Goal: Book appointment/travel/reservation

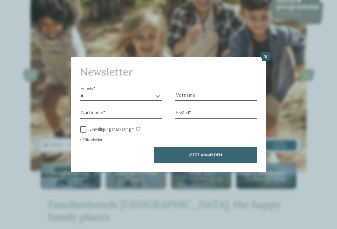
click at [269, 59] on icon at bounding box center [265, 56] width 11 height 9
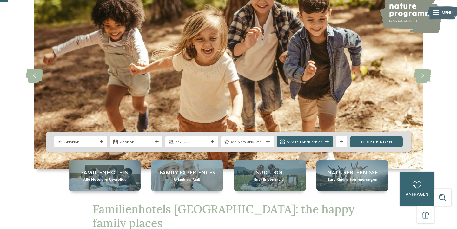
scroll to position [39, 0]
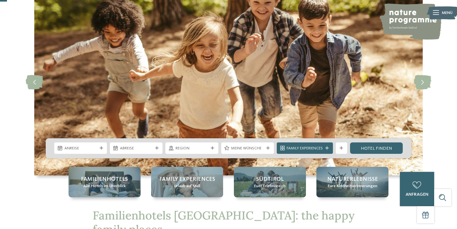
click at [85, 155] on div "Anreise Abreise" at bounding box center [229, 148] width 366 height 20
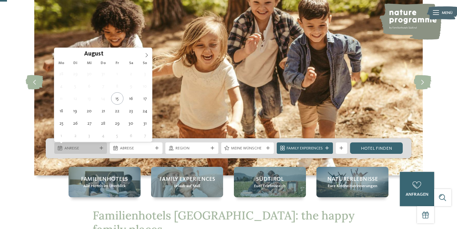
click at [86, 148] on span "Anreise" at bounding box center [80, 149] width 33 height 6
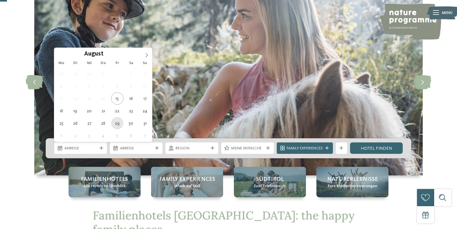
type div "29.08.2025"
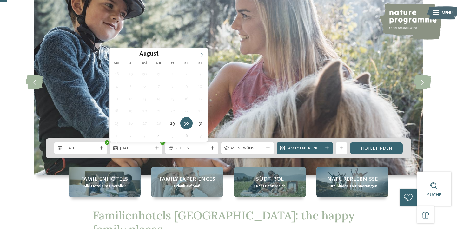
click at [204, 57] on icon at bounding box center [202, 55] width 4 height 4
type div "02.09.2025"
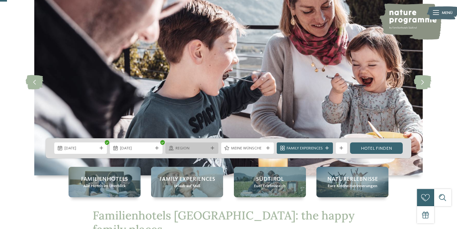
click at [205, 152] on div "Region" at bounding box center [191, 148] width 53 height 11
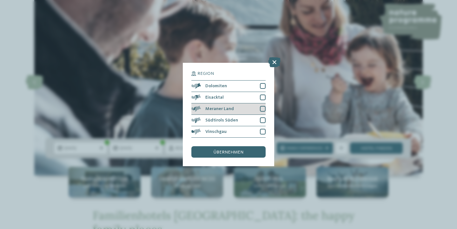
click at [263, 108] on div at bounding box center [263, 109] width 6 height 6
click at [244, 155] on div "übernehmen" at bounding box center [229, 151] width 74 height 11
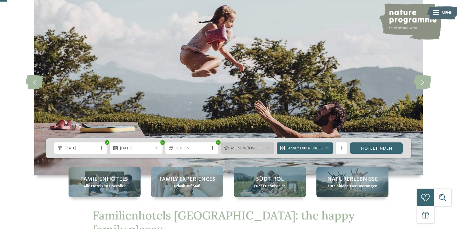
click at [266, 151] on div "Meine Wünsche" at bounding box center [247, 148] width 53 height 11
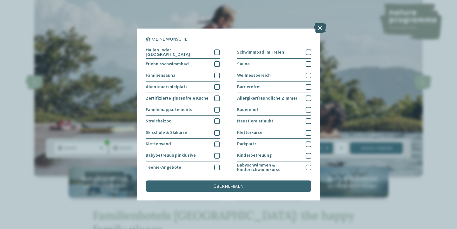
click at [318, 29] on icon at bounding box center [320, 28] width 12 height 10
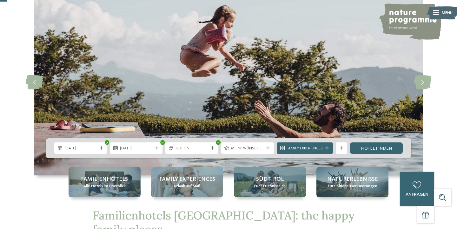
click at [312, 147] on span "Family Experiences" at bounding box center [305, 149] width 36 height 6
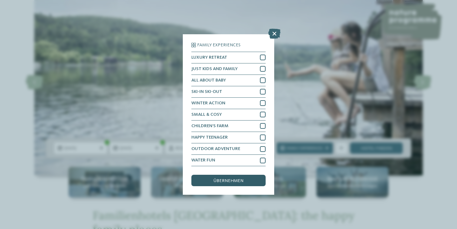
click at [247, 182] on div "übernehmen" at bounding box center [229, 180] width 74 height 11
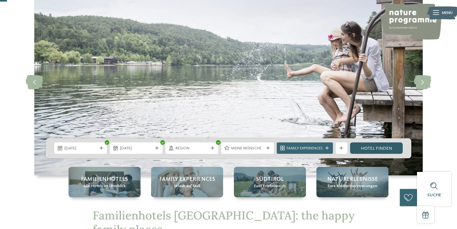
click at [393, 149] on link "Hotel finden" at bounding box center [376, 148] width 53 height 11
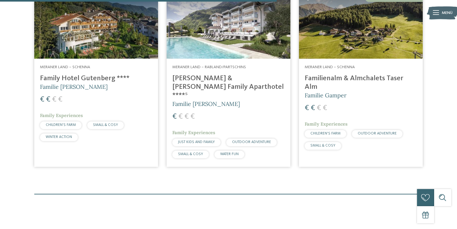
scroll to position [412, 0]
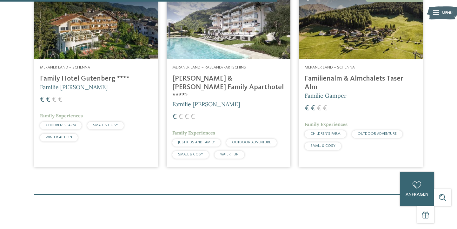
click at [336, 79] on h4 "Familienalm & Almchalets Taser Alm" at bounding box center [361, 83] width 112 height 17
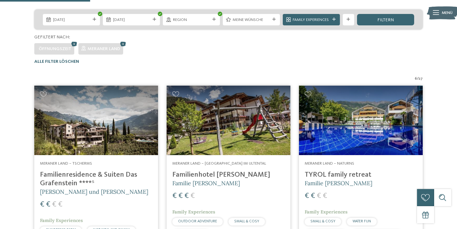
scroll to position [134, 0]
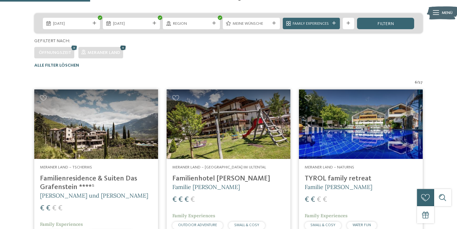
click at [122, 45] on icon at bounding box center [123, 48] width 9 height 8
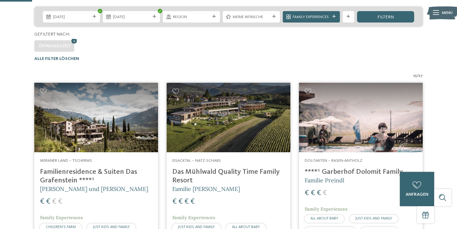
scroll to position [137, 0]
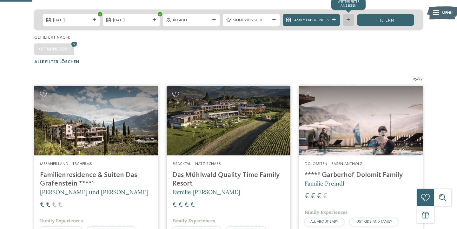
click at [352, 19] on div "Weitere Filter anzeigen" at bounding box center [348, 19] width 11 height 11
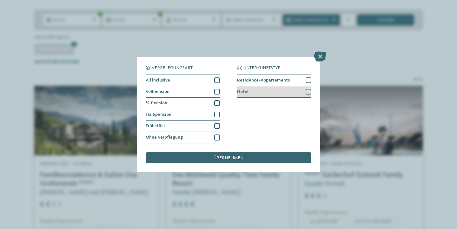
click at [311, 91] on div at bounding box center [309, 92] width 6 height 6
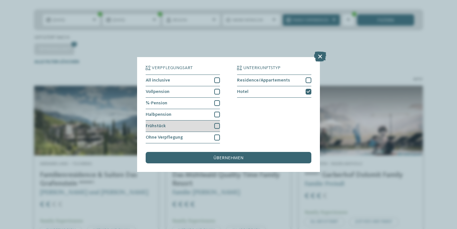
click at [216, 128] on div at bounding box center [217, 126] width 6 height 6
click at [216, 127] on icon at bounding box center [217, 126] width 4 height 3
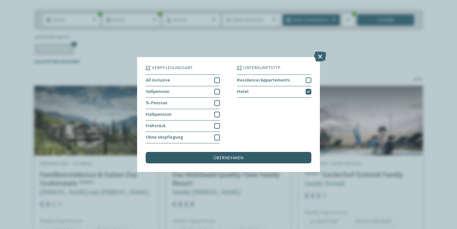
click at [212, 163] on div "übernehmen" at bounding box center [229, 157] width 166 height 11
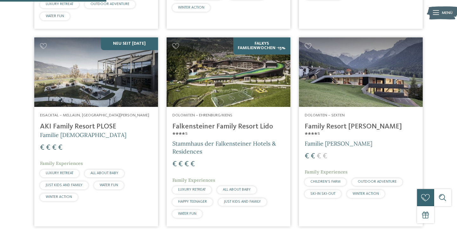
scroll to position [373, 0]
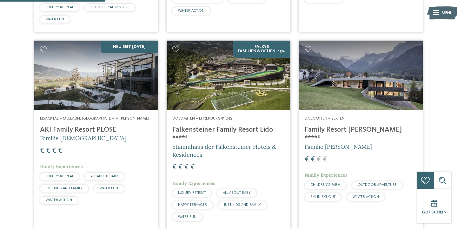
click at [335, 131] on h4 "Family Resort Rainer ****ˢ" at bounding box center [361, 134] width 112 height 17
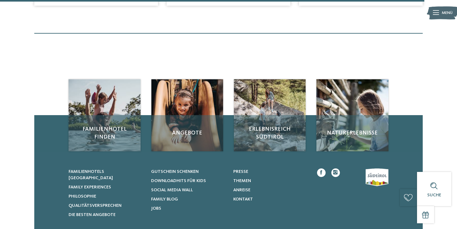
scroll to position [1498, 0]
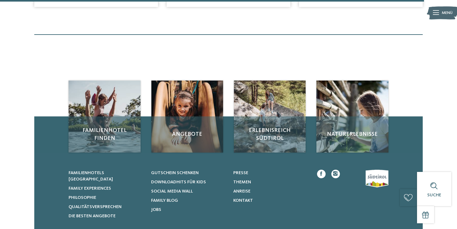
click at [206, 128] on div "Angebote" at bounding box center [188, 135] width 72 height 36
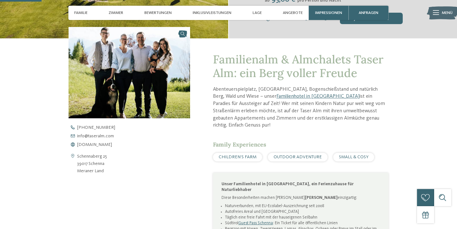
scroll to position [208, 0]
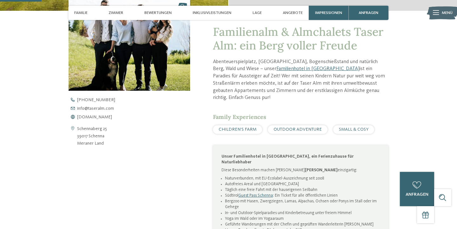
click at [101, 122] on div "Schennaberg 25 39017 Schenna Meraner Land +39 0473 945 615 info@ no-spam. taser…" at bounding box center [130, 123] width 122 height 50
click at [101, 119] on span "www.taseralm.com" at bounding box center [94, 117] width 35 height 4
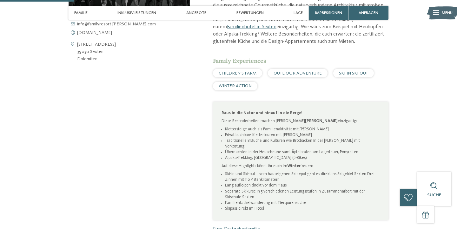
scroll to position [292, 0]
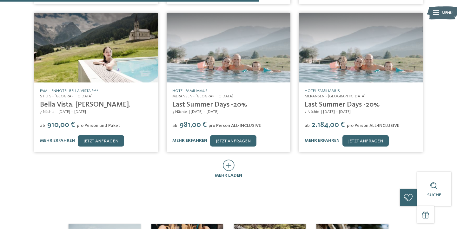
scroll to position [304, 0]
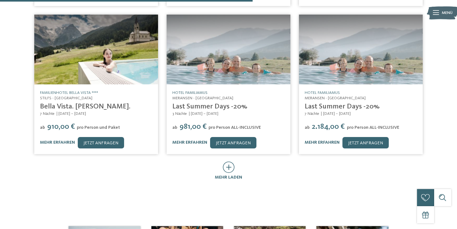
click at [188, 91] on link "Hotel Familiamus" at bounding box center [189, 93] width 35 height 4
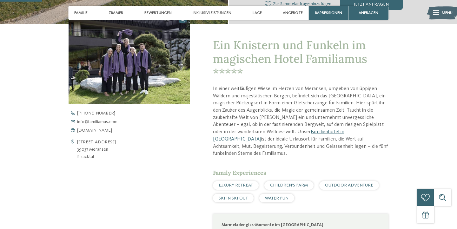
scroll to position [195, 0]
click at [98, 132] on span "[DOMAIN_NAME]" at bounding box center [94, 130] width 35 height 4
